Goal: Information Seeking & Learning: Learn about a topic

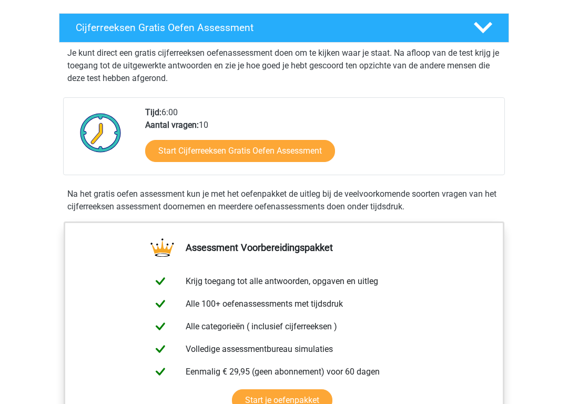
scroll to position [174, 0]
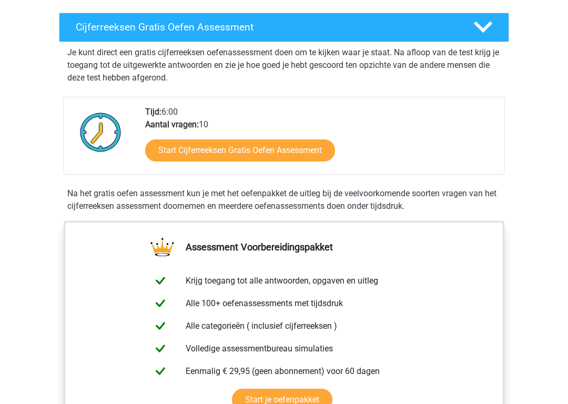
click at [239, 162] on link "Start Cijferreeksen Gratis Oefen Assessment" at bounding box center [240, 150] width 190 height 22
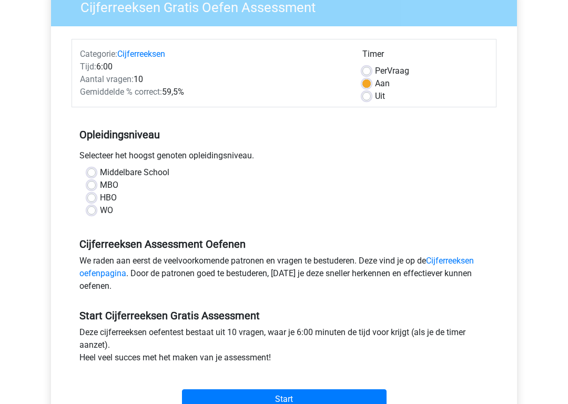
scroll to position [101, 0]
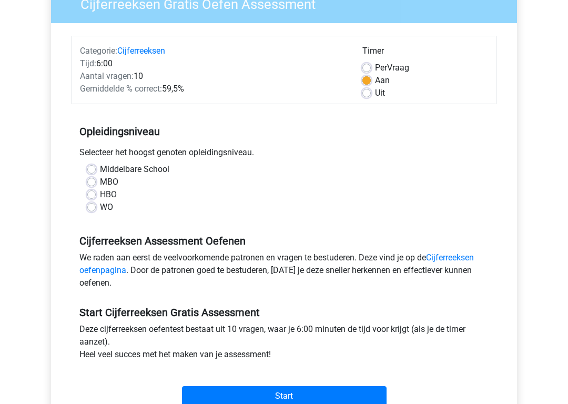
click at [101, 193] on label "HBO" at bounding box center [108, 195] width 17 height 13
click at [96, 193] on input "HBO" at bounding box center [91, 194] width 8 height 11
radio input "true"
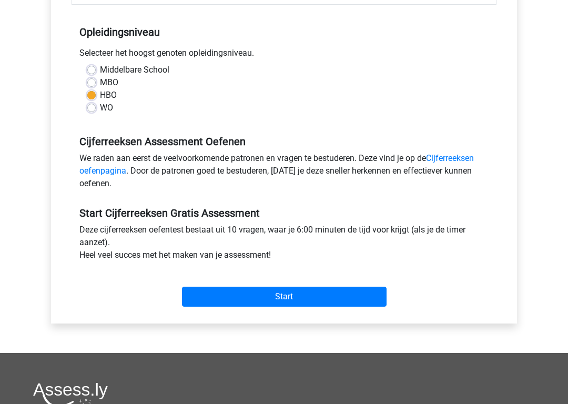
scroll to position [200, 0]
click at [460, 160] on link "Cijferreeksen oefenpagina" at bounding box center [276, 164] width 395 height 23
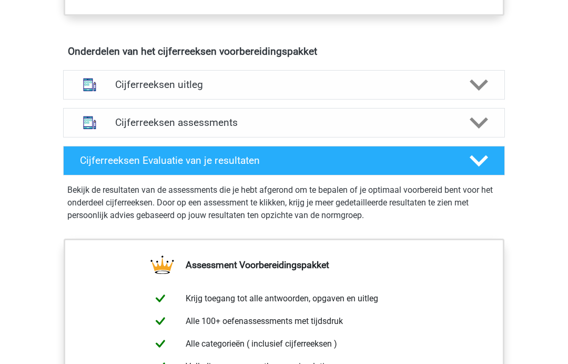
scroll to position [597, 0]
click at [471, 133] on icon at bounding box center [479, 123] width 18 height 18
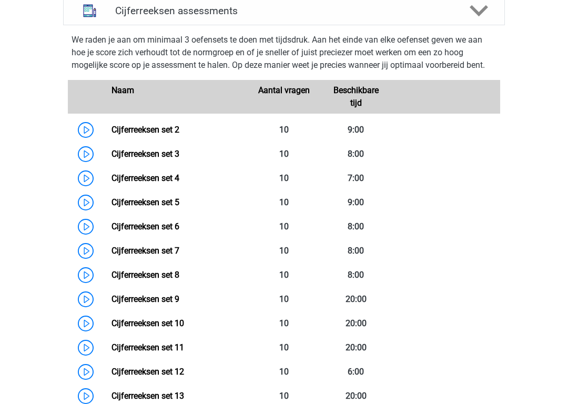
scroll to position [710, 0]
click at [127, 135] on link "Cijferreeksen set 2" at bounding box center [146, 130] width 68 height 10
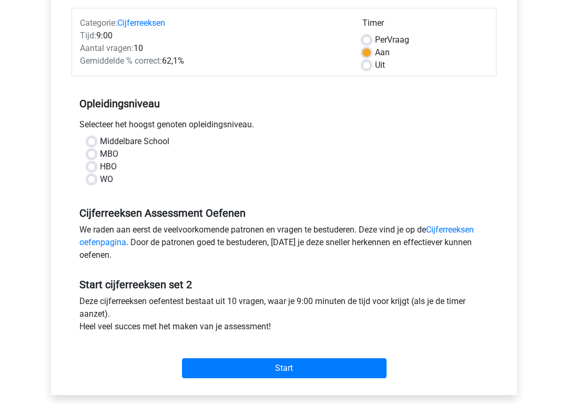
scroll to position [129, 0]
click at [100, 167] on label "HBO" at bounding box center [108, 166] width 17 height 13
click at [88, 167] on input "HBO" at bounding box center [91, 165] width 8 height 11
radio input "true"
click at [323, 363] on input "Start" at bounding box center [284, 368] width 205 height 20
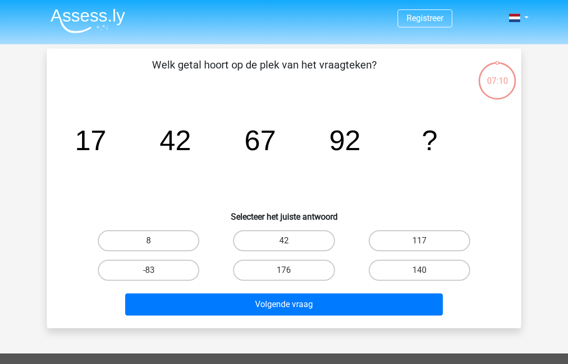
click at [421, 246] on input "117" at bounding box center [422, 243] width 7 height 7
radio input "true"
click at [305, 304] on button "Volgende vraag" at bounding box center [284, 304] width 318 height 22
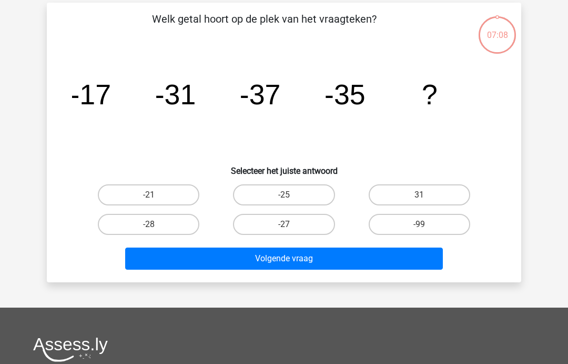
scroll to position [48, 0]
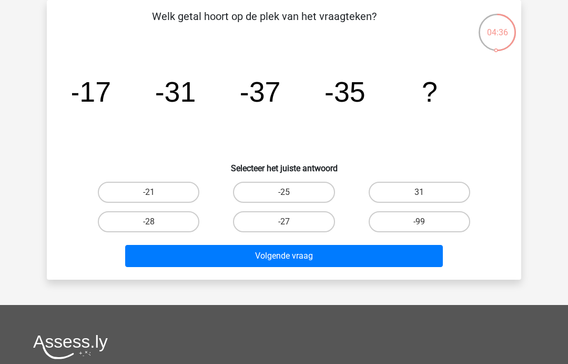
click at [296, 189] on label "-25" at bounding box center [284, 192] width 102 height 21
click at [291, 192] on input "-25" at bounding box center [287, 195] width 7 height 7
radio input "true"
click at [150, 192] on input "-21" at bounding box center [152, 195] width 7 height 7
radio input "true"
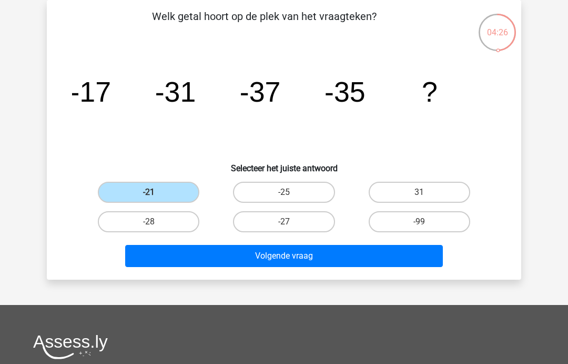
click at [292, 258] on button "Volgende vraag" at bounding box center [284, 256] width 318 height 22
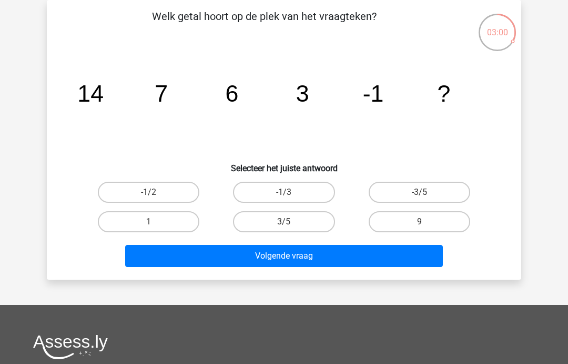
click at [147, 196] on label "-1/2" at bounding box center [149, 192] width 102 height 21
click at [149, 196] on input "-1/2" at bounding box center [152, 195] width 7 height 7
radio input "true"
click at [284, 260] on button "Volgende vraag" at bounding box center [284, 256] width 318 height 22
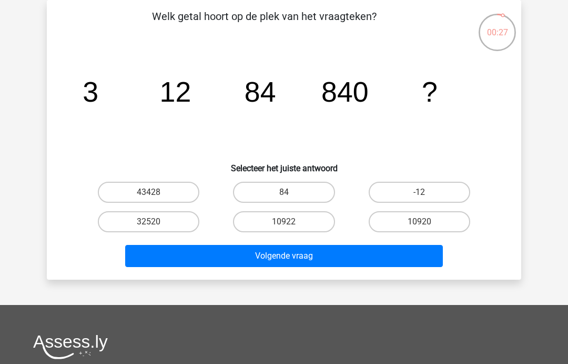
click at [425, 227] on input "10920" at bounding box center [422, 225] width 7 height 7
radio input "true"
click at [383, 256] on button "Volgende vraag" at bounding box center [284, 256] width 318 height 22
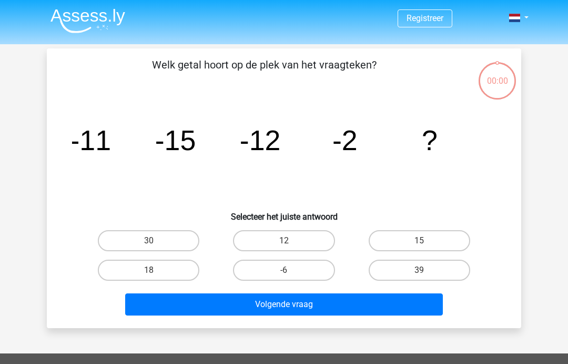
scroll to position [48, 0]
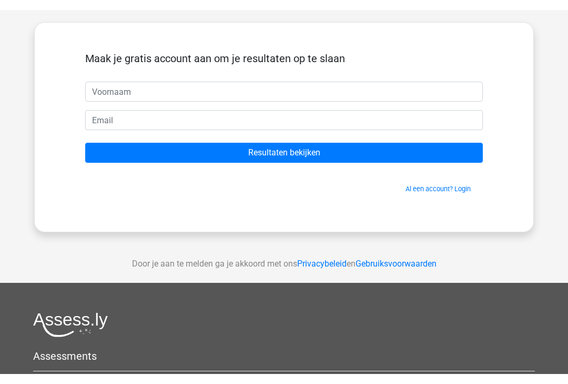
scroll to position [45, 0]
